Goal: Task Accomplishment & Management: Manage account settings

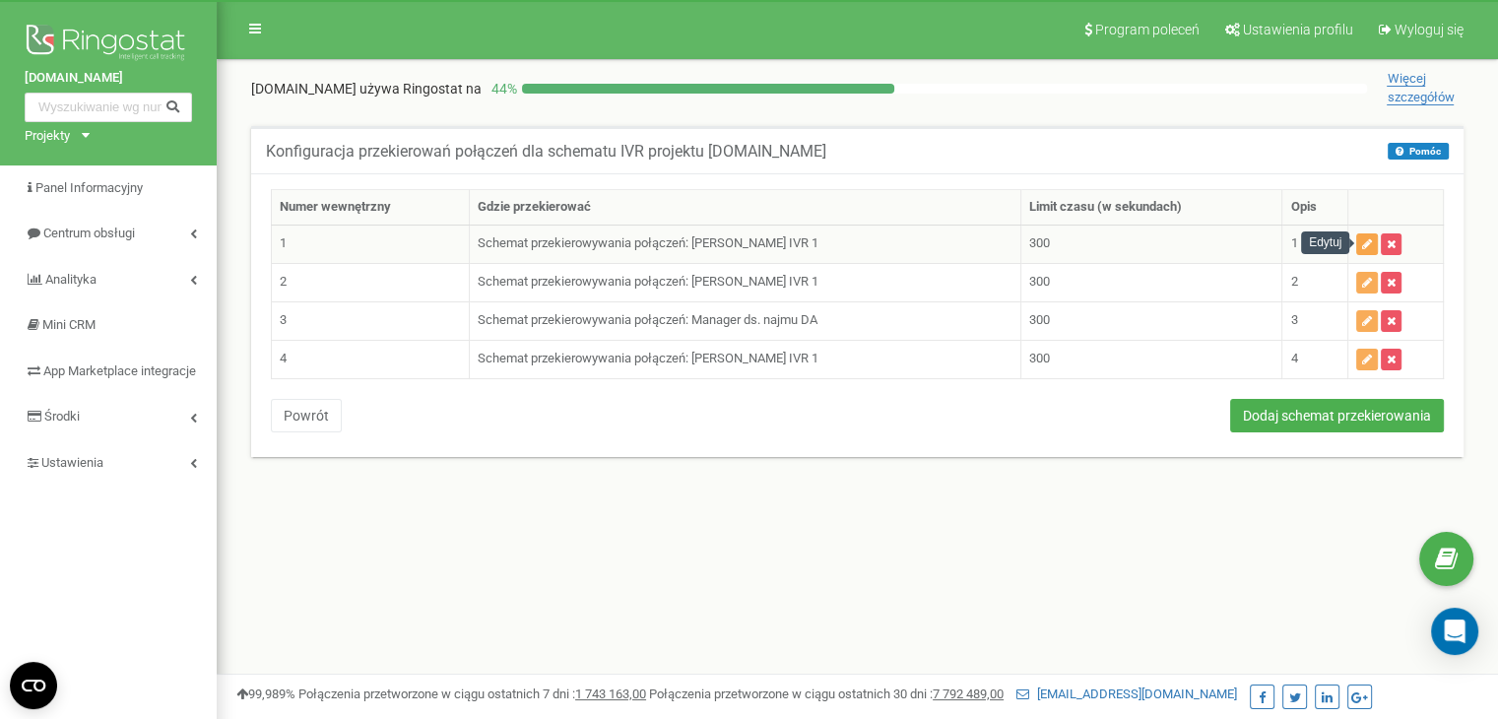
click at [1363, 245] on icon "button" at bounding box center [1367, 244] width 10 height 12
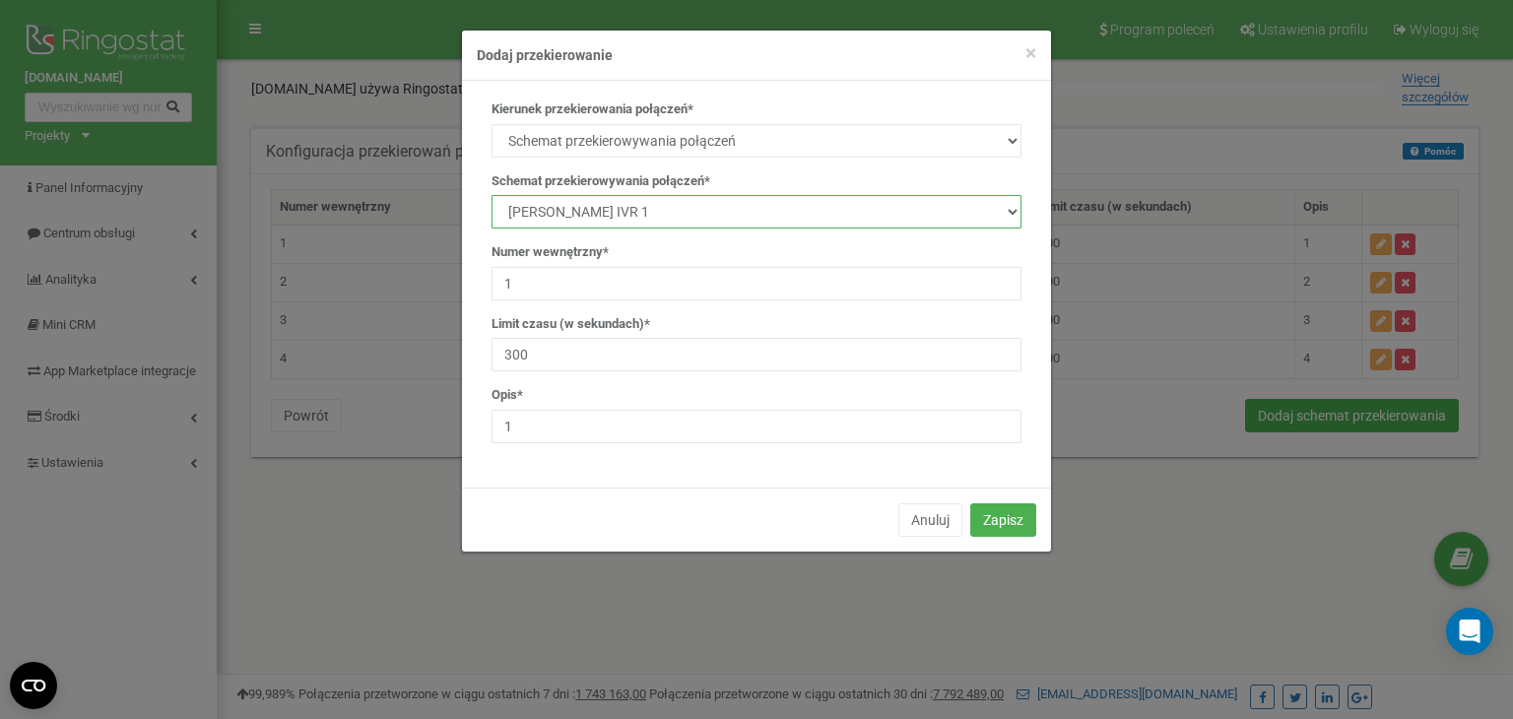
click at [630, 218] on select "manager Main IVR new [PERSON_NAME] [PERSON_NAME] [PERSON_NAME] Manager ds. najm…" at bounding box center [756, 211] width 530 height 33
select select "140455"
click at [491, 195] on select "manager Main IVR new Kamila Rzeszut Patrycja Juroszek Szymon Górnik Manager ds.…" at bounding box center [756, 211] width 530 height 33
click at [1004, 509] on button "Zapisz" at bounding box center [1003, 519] width 66 height 33
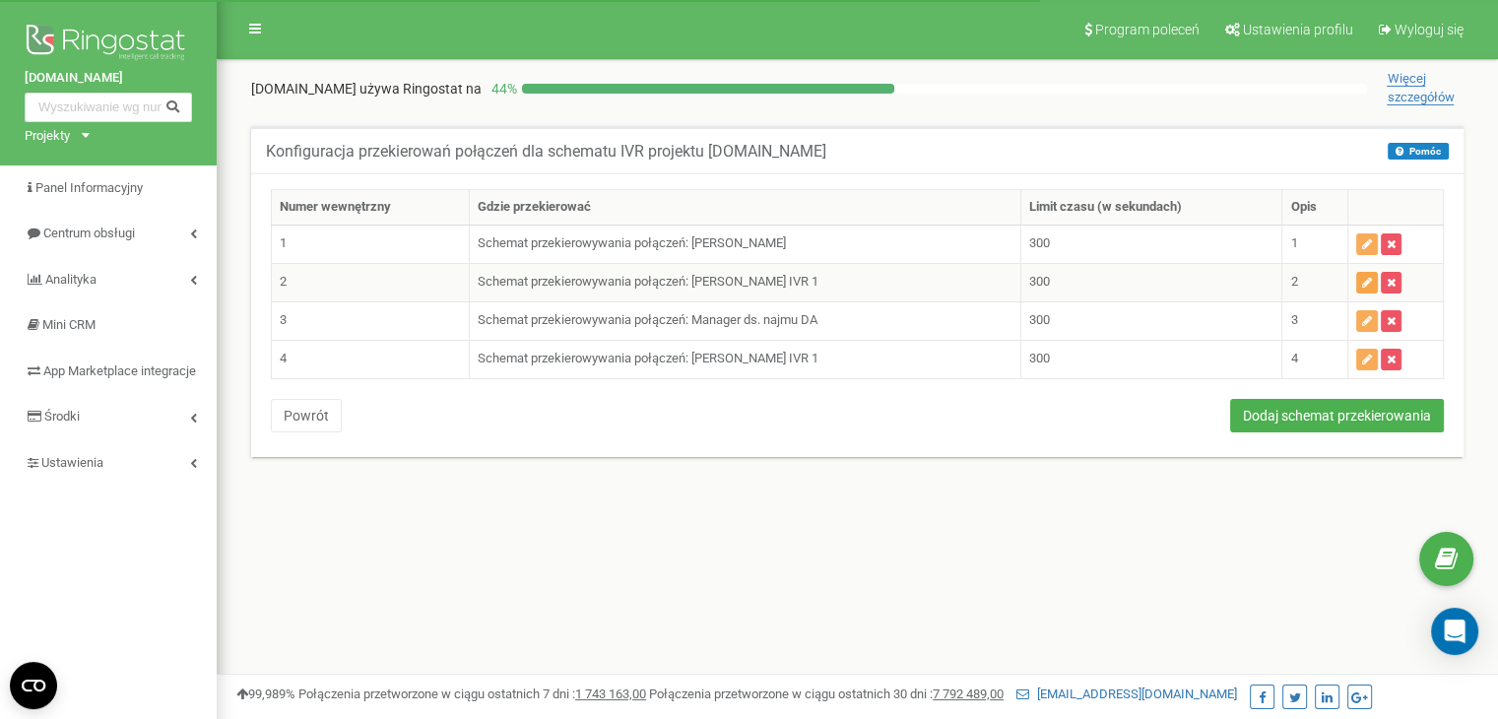
click at [1365, 278] on icon "button" at bounding box center [1367, 283] width 10 height 12
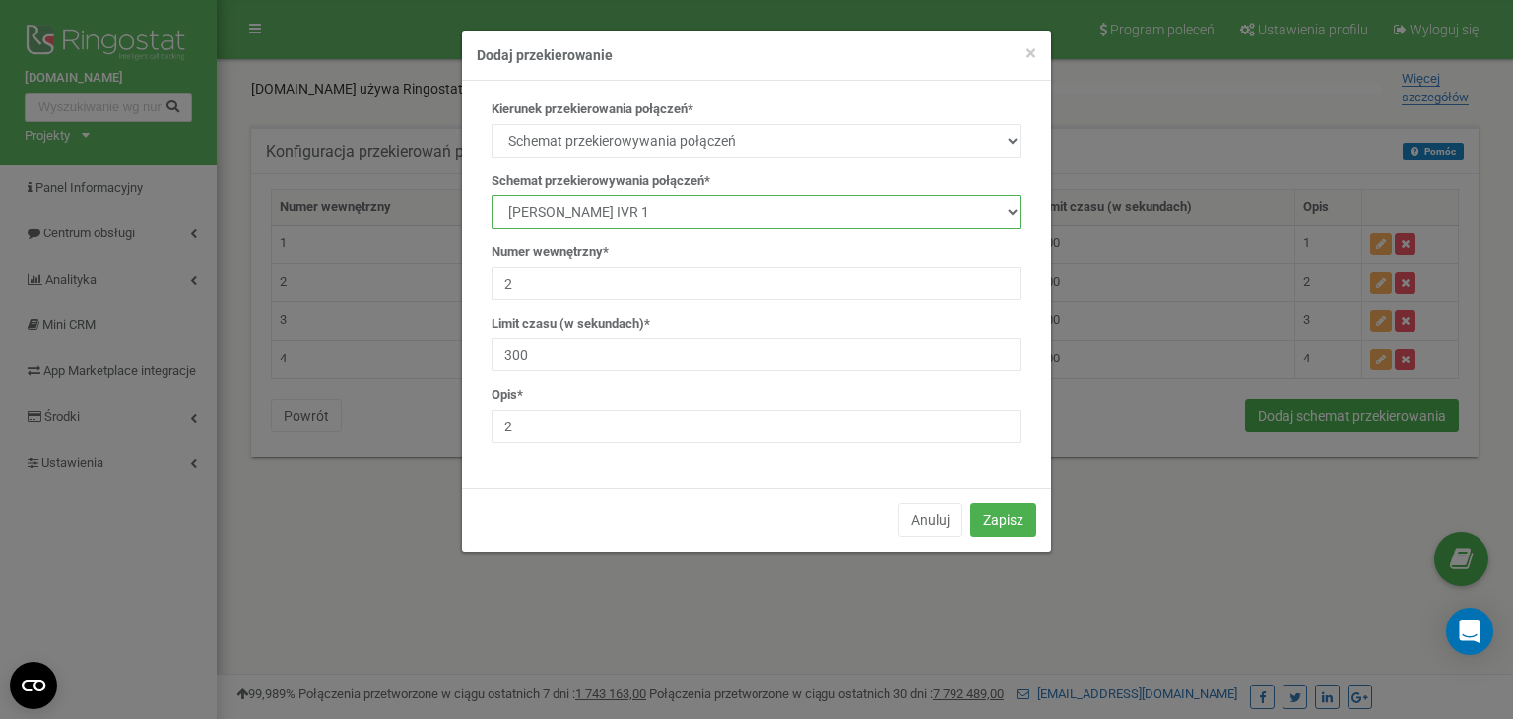
click at [653, 207] on select "manager Main IVR new Kamila Rzeszut Patrycja Juroszek Szymon Górnik Manager ds.…" at bounding box center [756, 211] width 530 height 33
select select "140455"
click at [491, 195] on select "manager Main IVR new Kamila Rzeszut Patrycja Juroszek Szymon Górnik Manager ds.…" at bounding box center [756, 211] width 530 height 33
click at [1017, 521] on button "Zapisz" at bounding box center [1003, 519] width 66 height 33
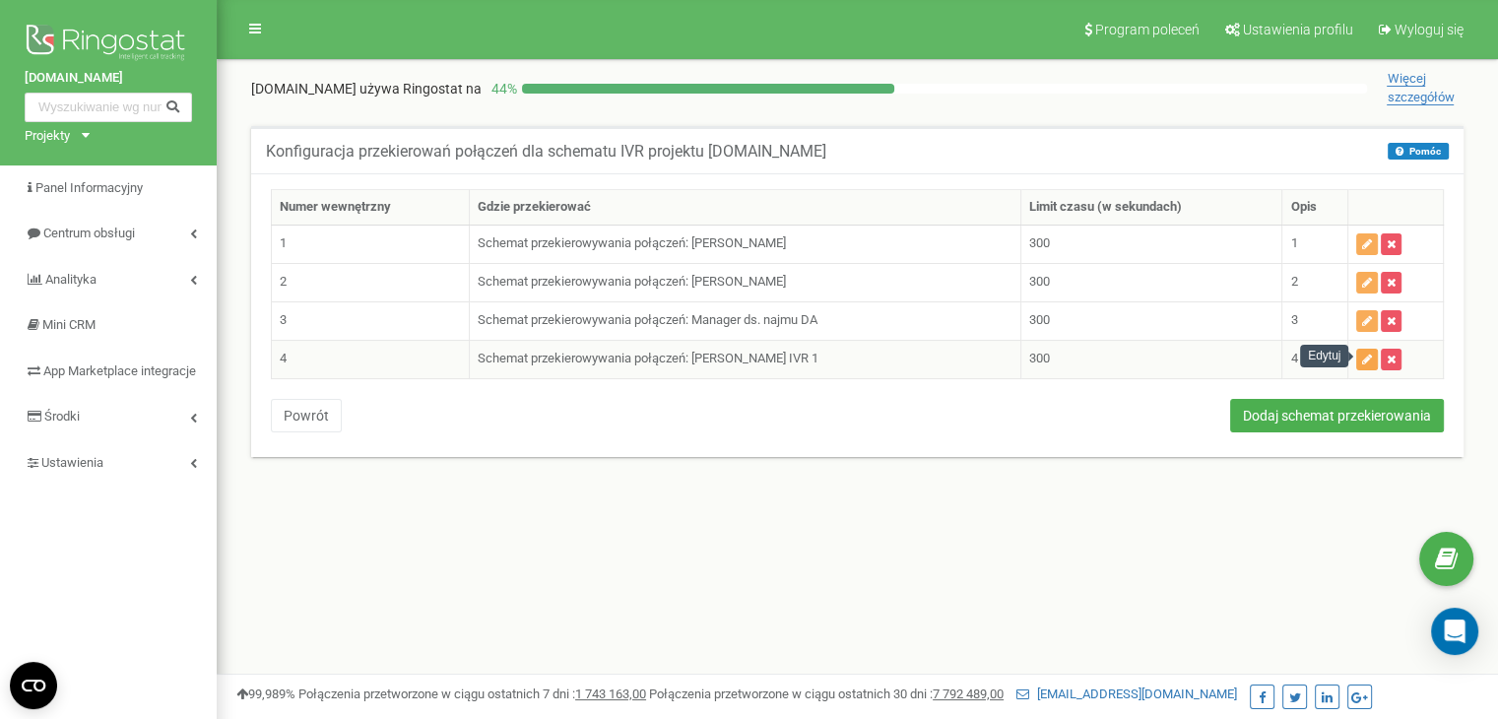
click at [1370, 360] on icon "button" at bounding box center [1367, 360] width 10 height 12
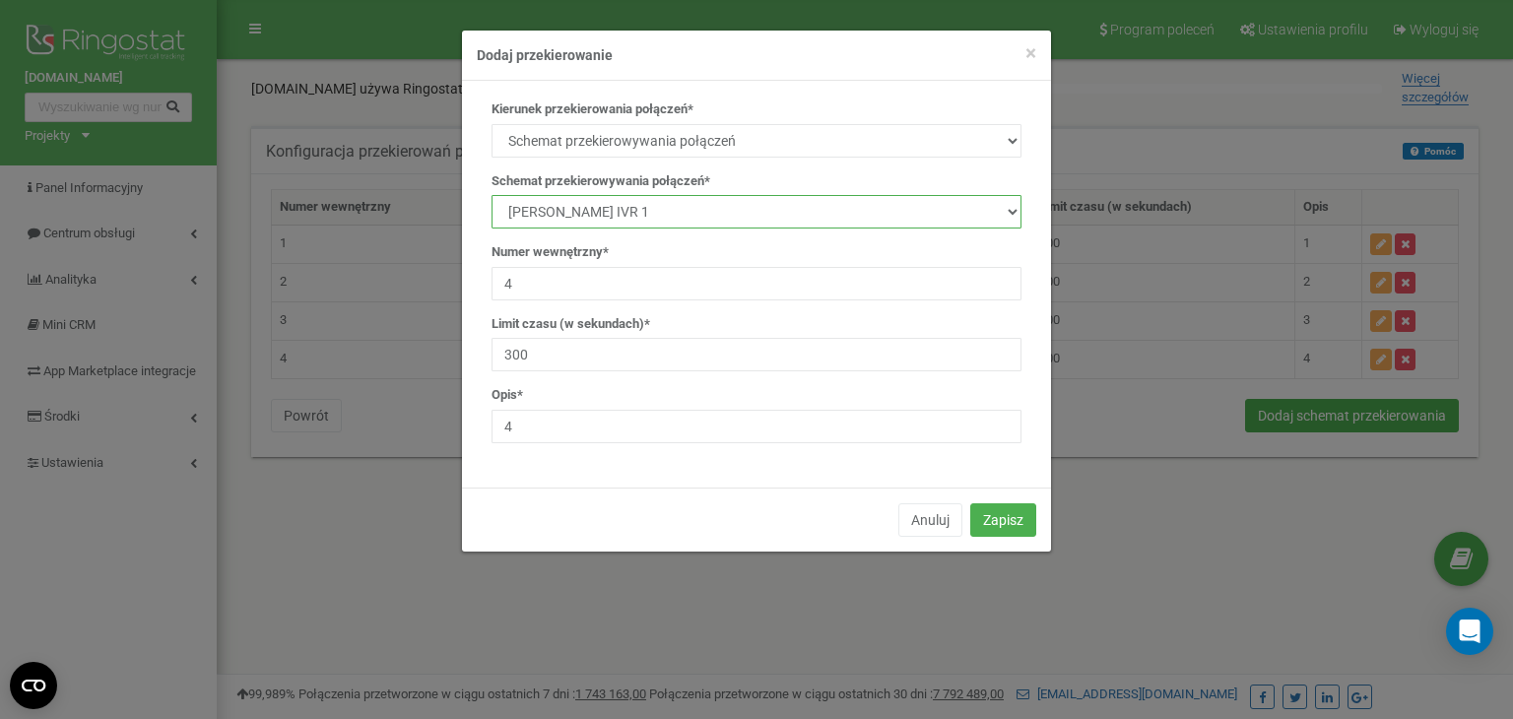
click at [599, 212] on select "manager Main IVR new Kamila Rzeszut Patrycja Juroszek Szymon Górnik Manager ds.…" at bounding box center [756, 211] width 530 height 33
select select "140455"
click at [491, 195] on select "manager Main IVR new Kamila Rzeszut Patrycja Juroszek Szymon Górnik Manager ds.…" at bounding box center [756, 211] width 530 height 33
click at [985, 518] on button "Zapisz" at bounding box center [1003, 519] width 66 height 33
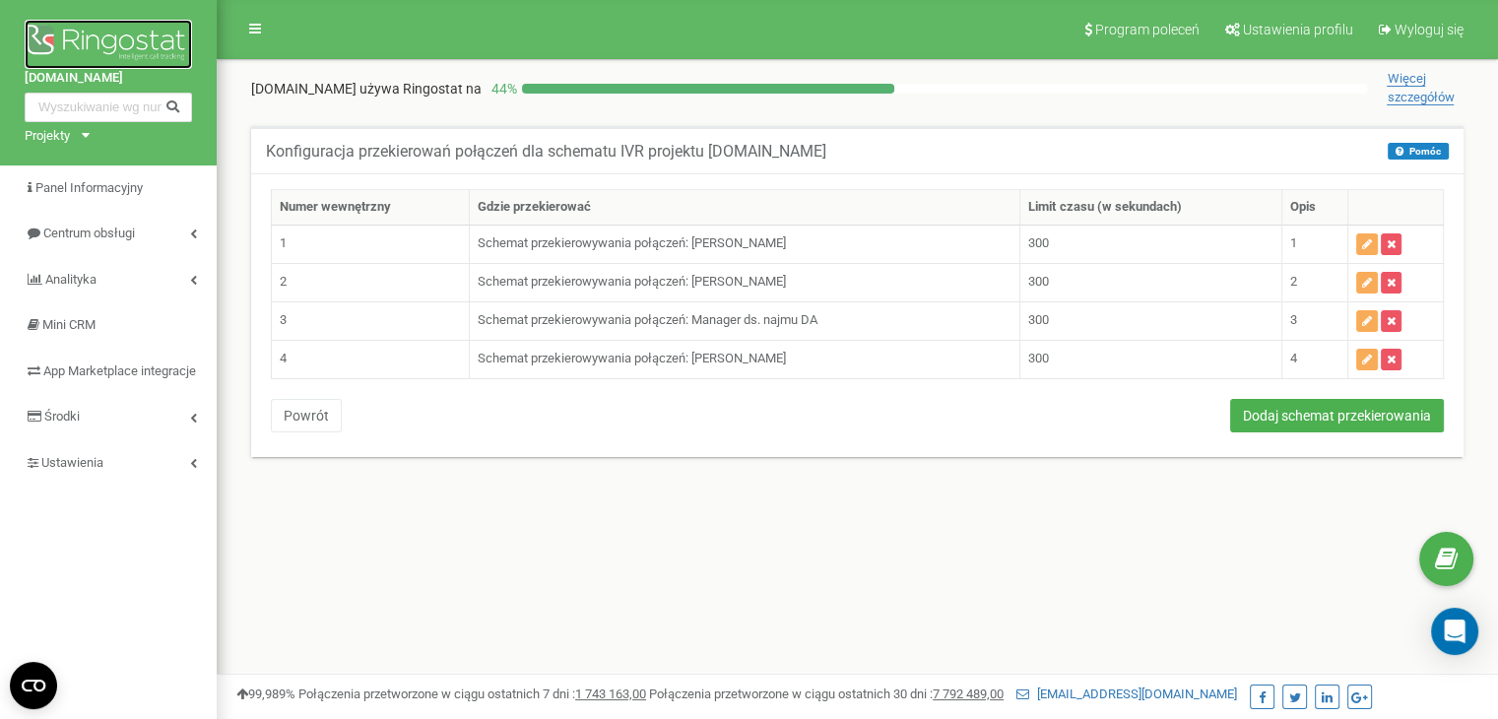
click at [89, 40] on img at bounding box center [108, 44] width 167 height 49
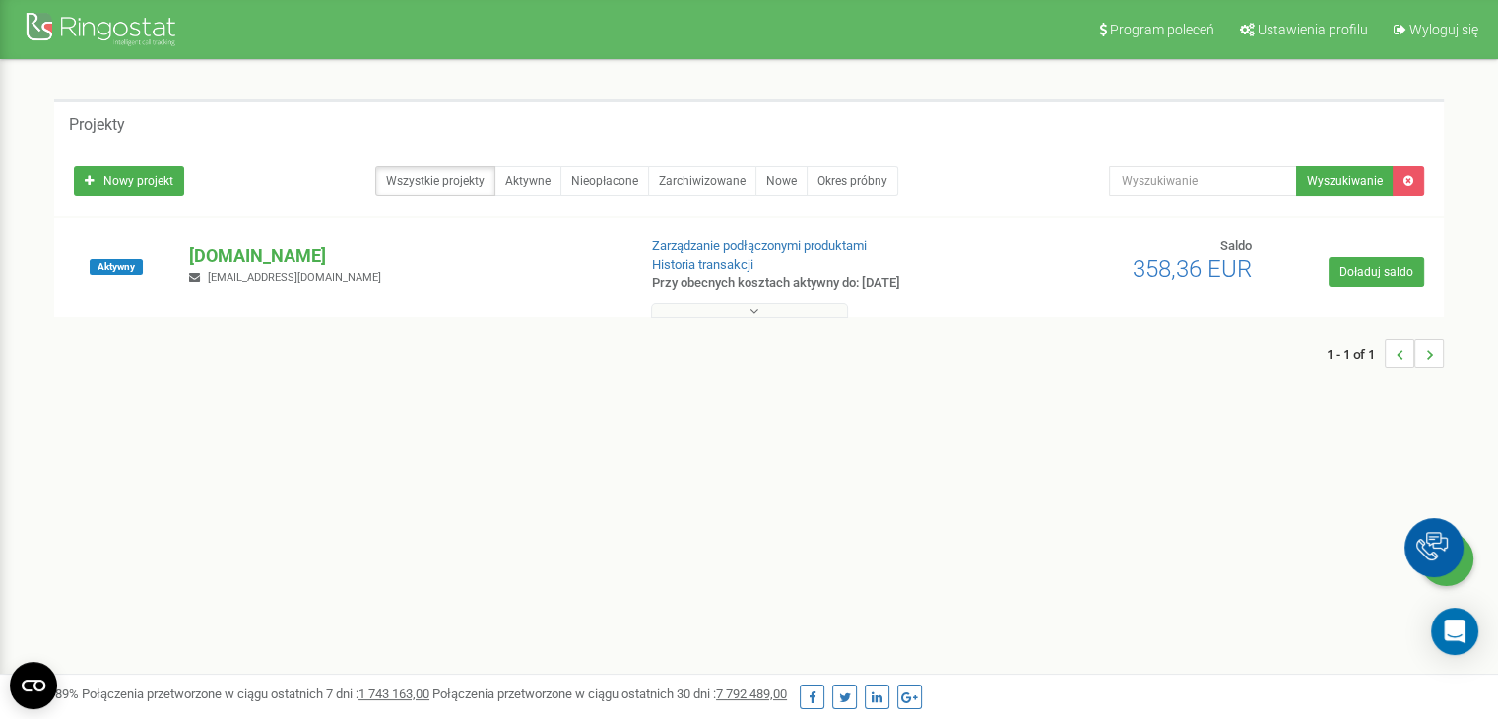
click at [259, 241] on div "Aktywny dreamapart.pl info@dreamapart.pl Zarządzanie podłączonymi produktami Hi…" at bounding box center [749, 276] width 1380 height 79
click at [260, 253] on p "[DOMAIN_NAME]" at bounding box center [404, 256] width 430 height 26
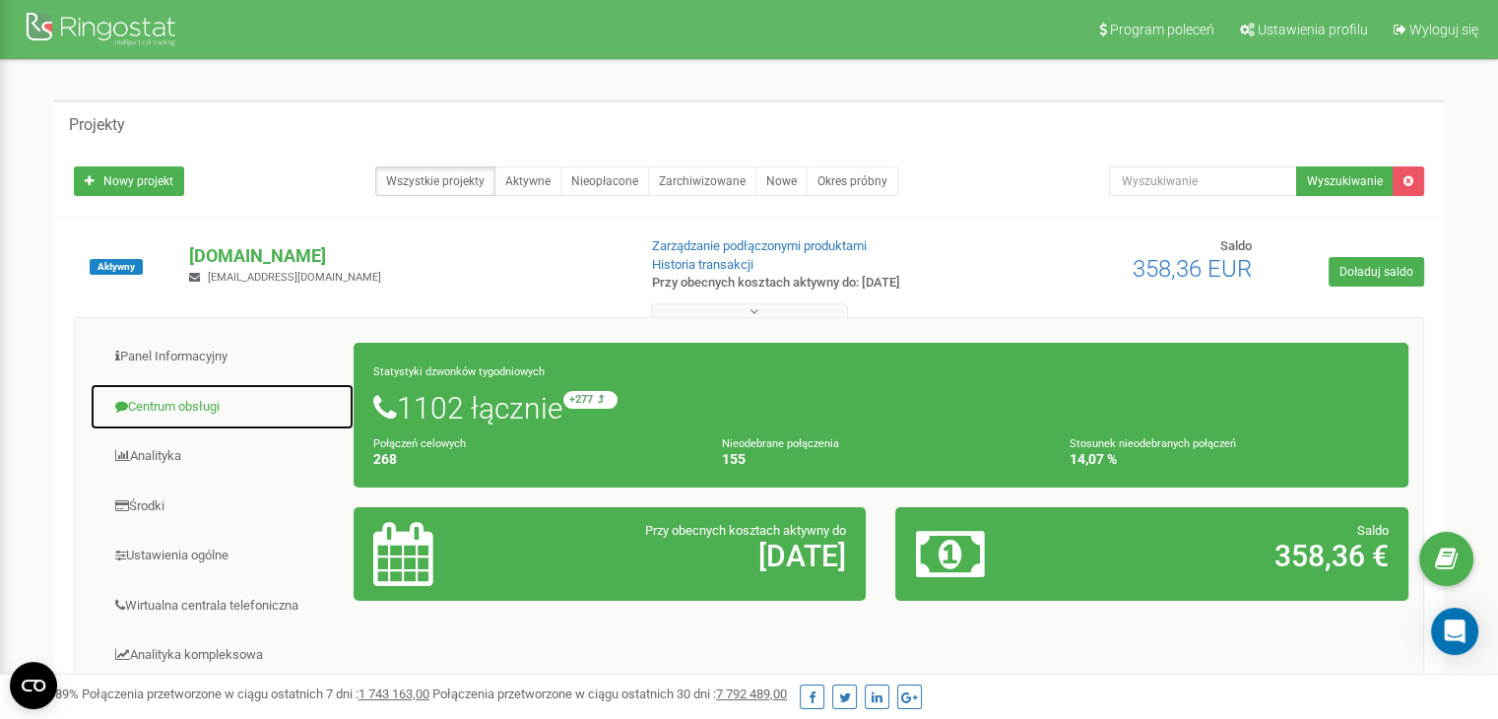
click at [196, 405] on link "Centrum obsługi" at bounding box center [222, 407] width 265 height 48
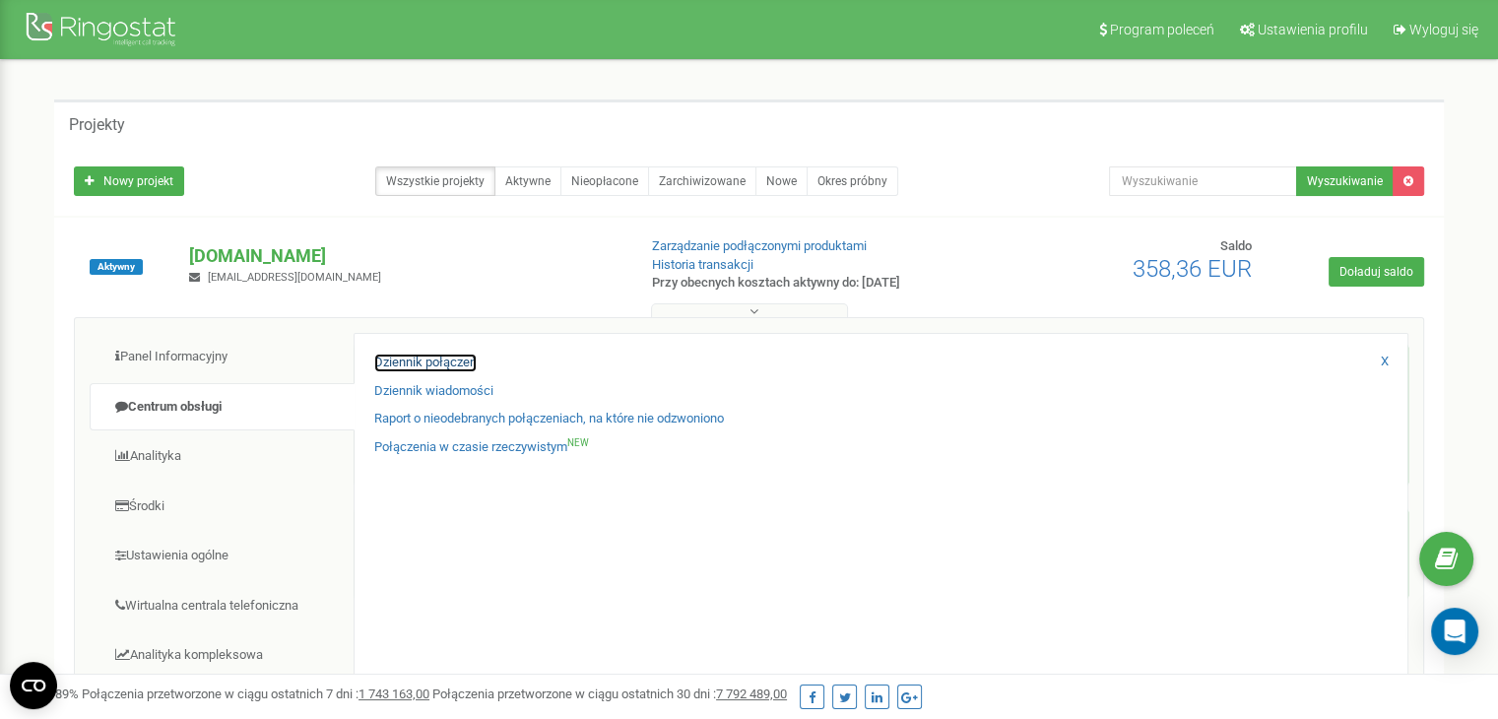
click at [379, 359] on link "Dziennik połączeń" at bounding box center [425, 363] width 102 height 19
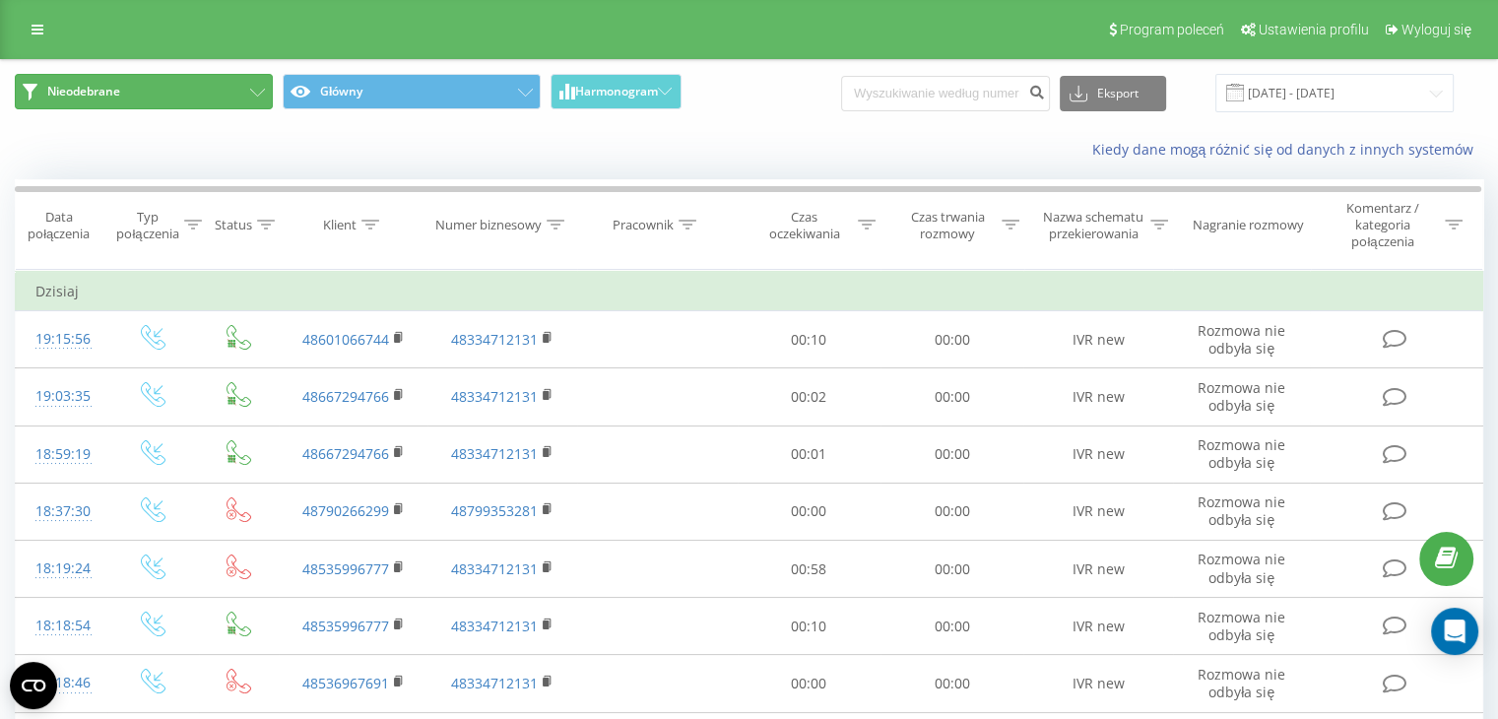
click at [232, 92] on button "Nieodebrane" at bounding box center [144, 91] width 258 height 35
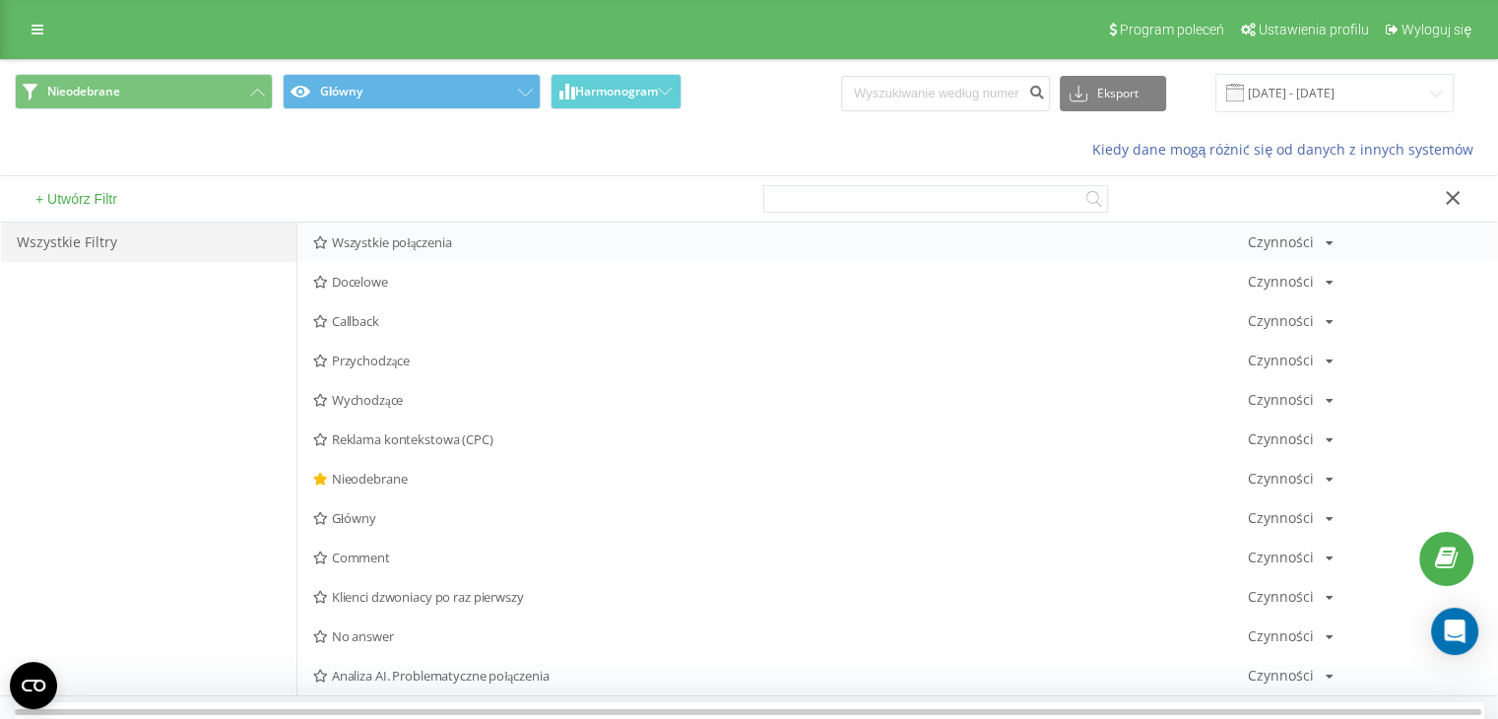
click at [361, 235] on span "Wszystkie połączenia" at bounding box center [780, 242] width 935 height 14
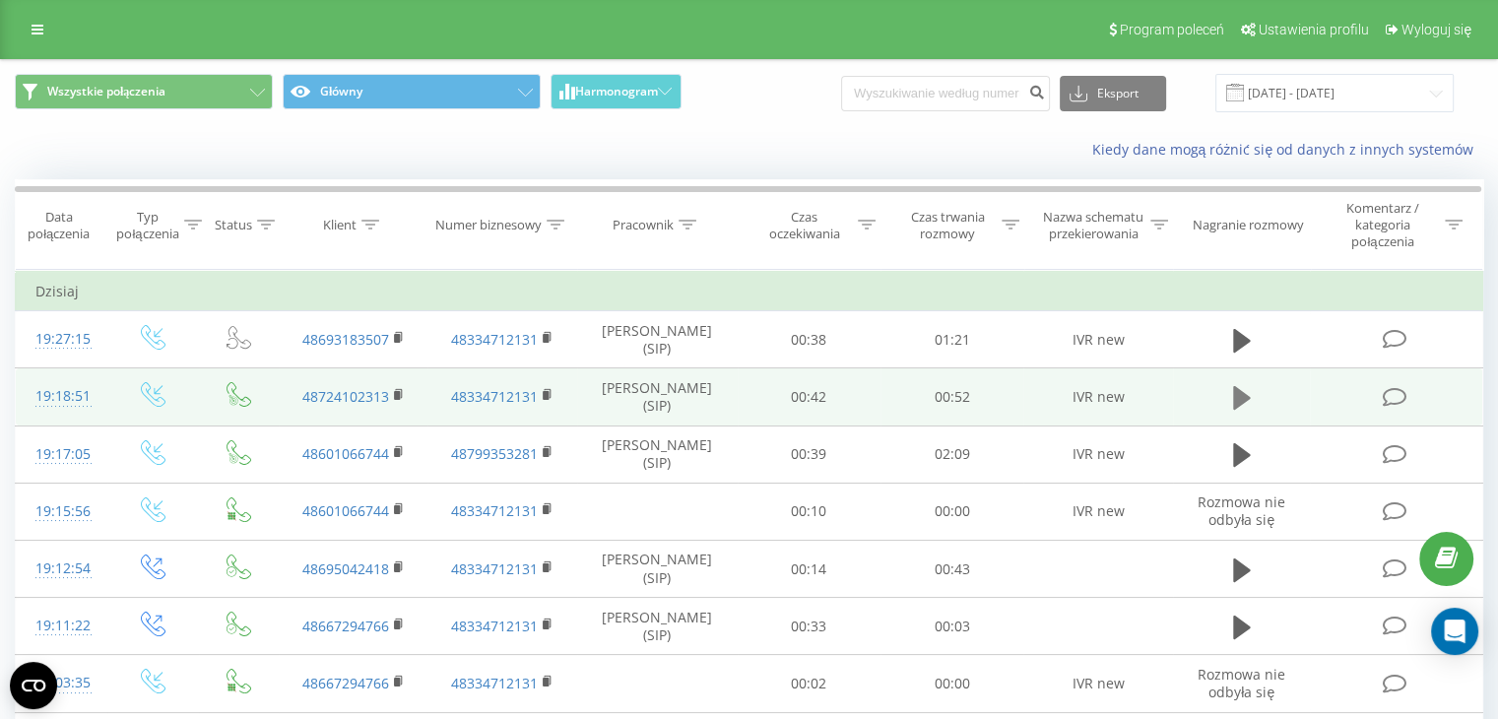
click at [1231, 397] on button at bounding box center [1242, 398] width 30 height 30
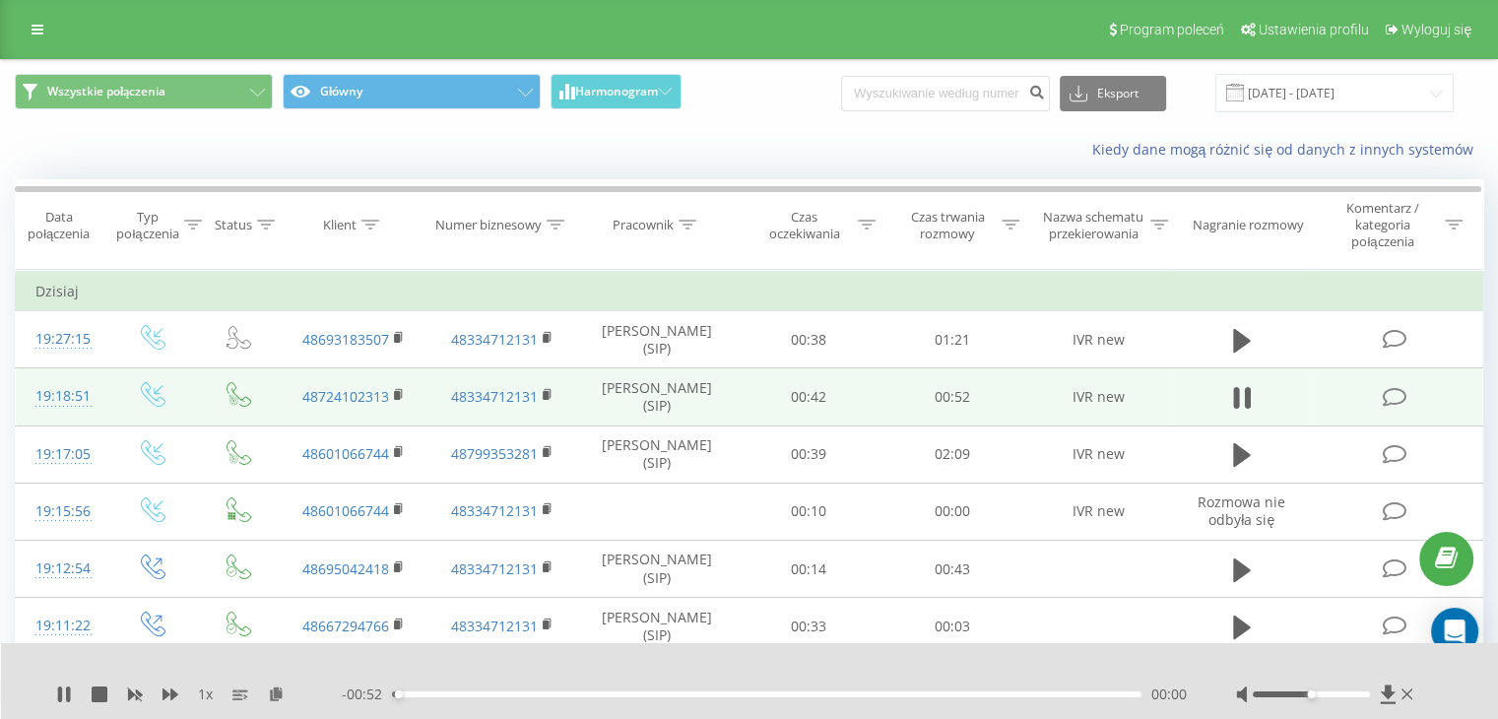
click at [457, 694] on div "00:00" at bounding box center [766, 694] width 749 height 6
click at [60, 694] on icon at bounding box center [60, 694] width 4 height 16
